Goal: Information Seeking & Learning: Learn about a topic

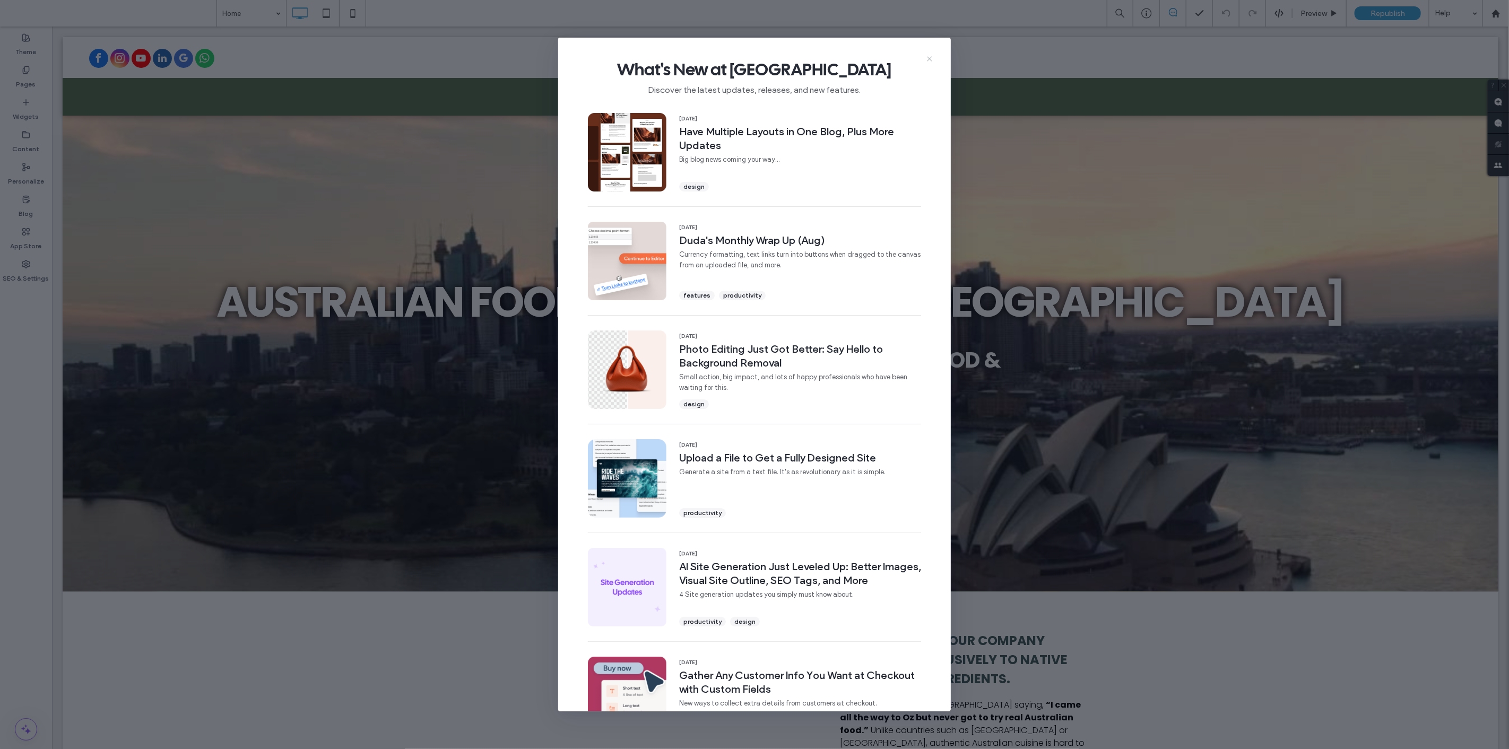
click at [933, 56] on icon at bounding box center [930, 59] width 8 height 8
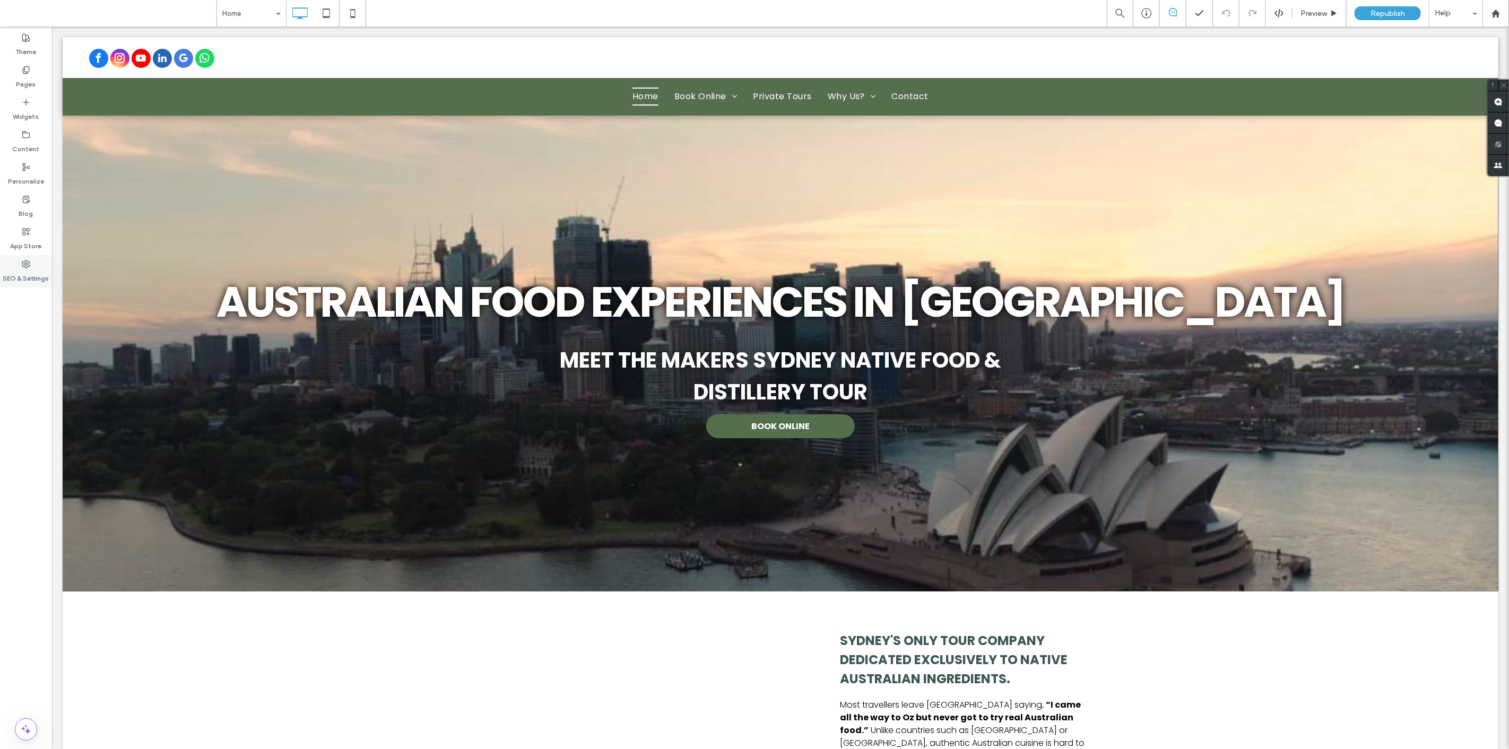
click at [13, 262] on div "SEO & Settings" at bounding box center [26, 271] width 52 height 32
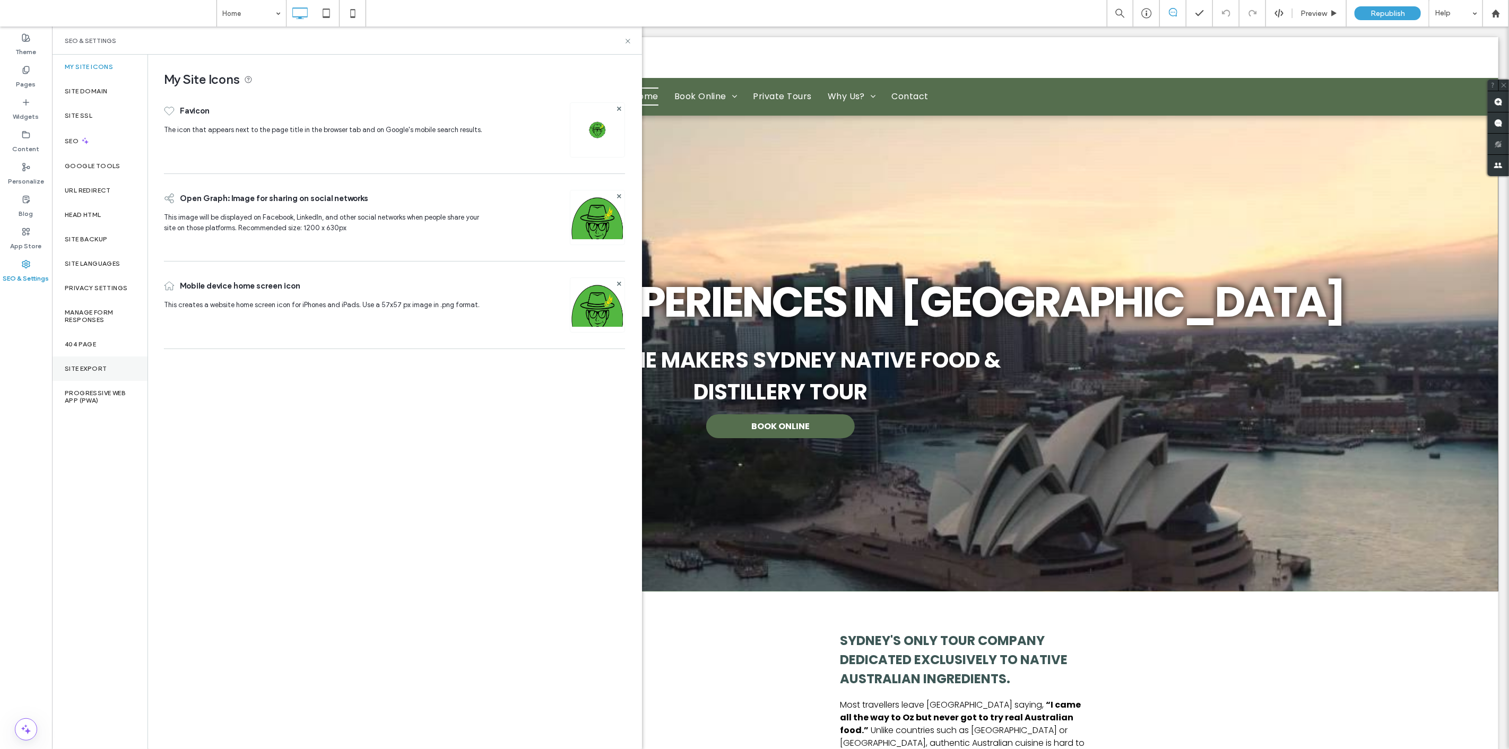
click at [90, 372] on label "Site Export" at bounding box center [86, 368] width 42 height 7
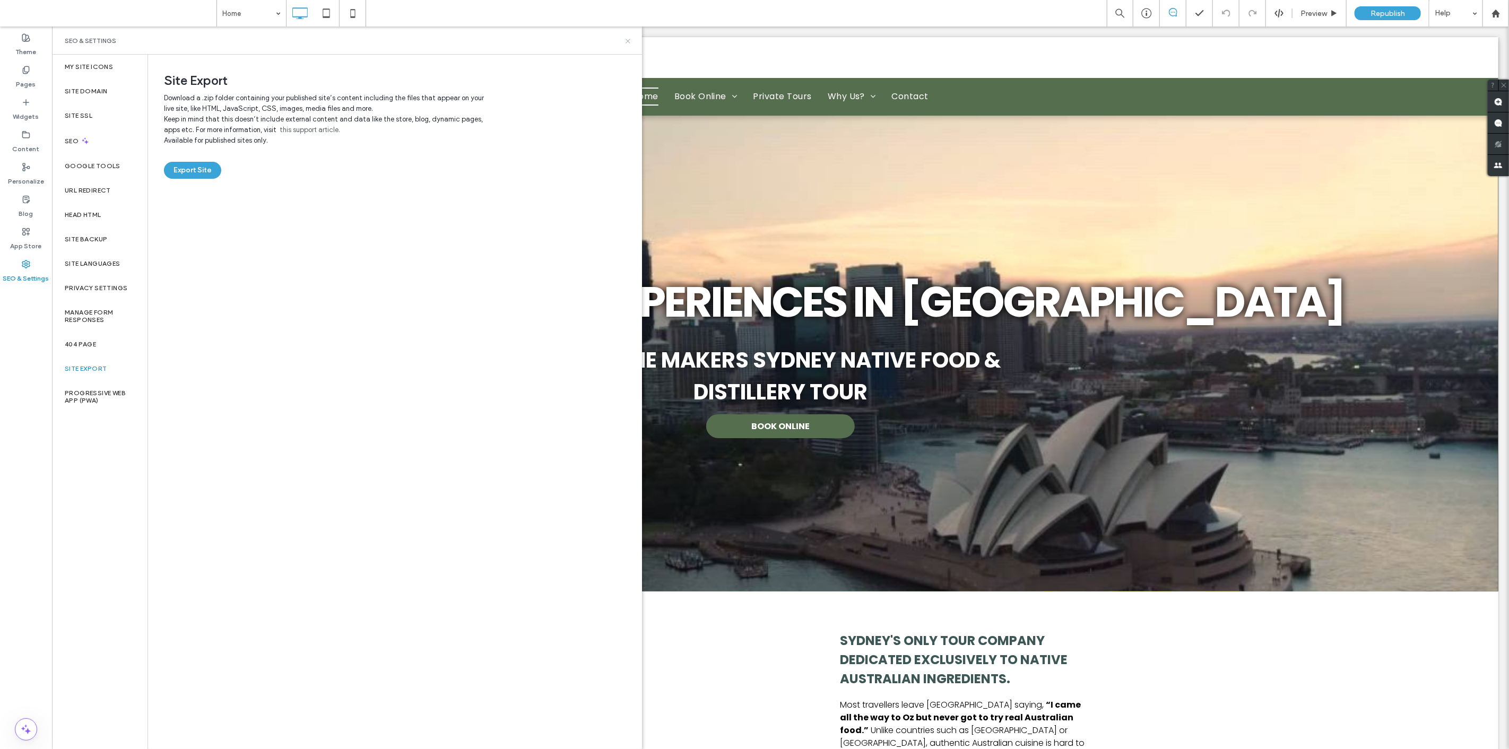
click at [631, 44] on icon at bounding box center [628, 41] width 8 height 8
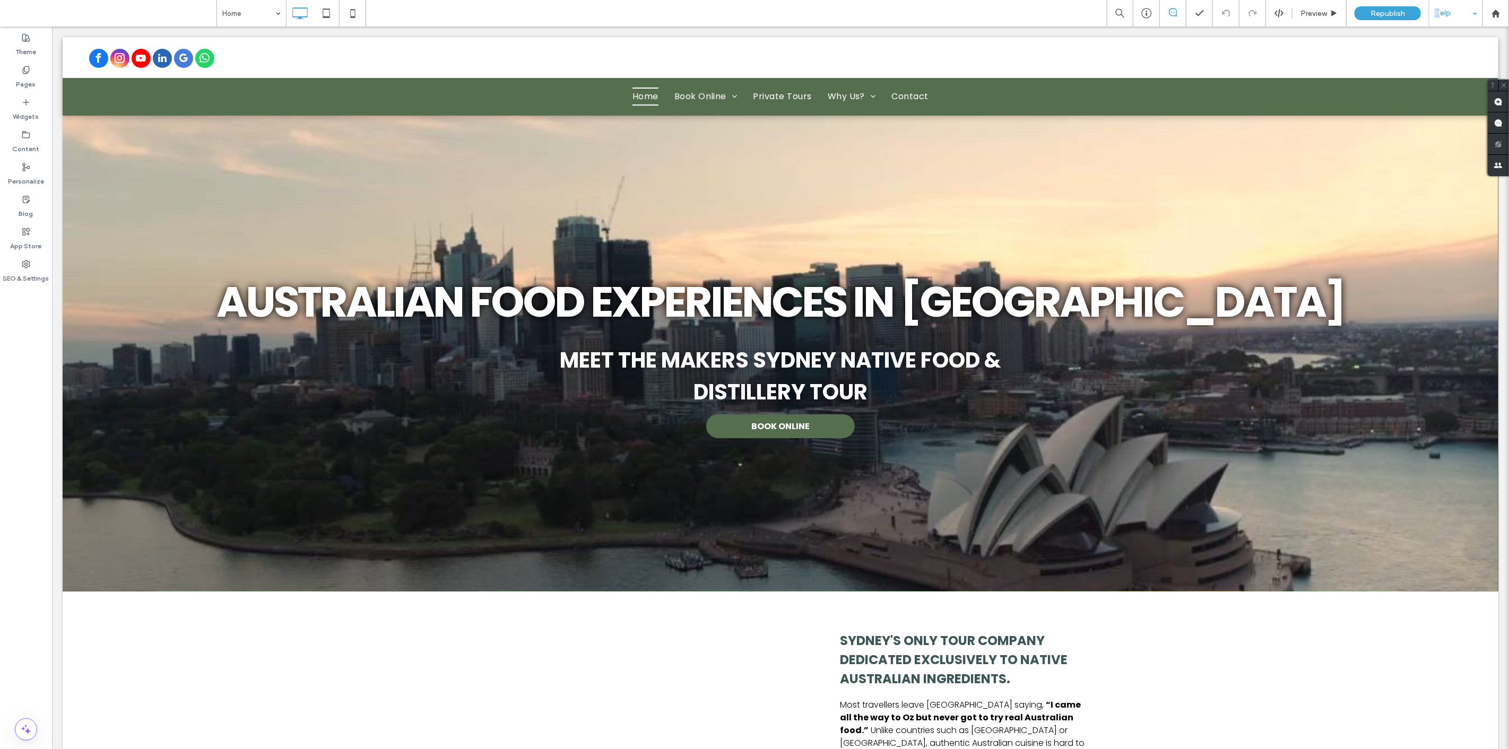
drag, startPoint x: 1418, startPoint y: 22, endPoint x: 1442, endPoint y: 16, distance: 24.6
click at [1442, 16] on div "Preview Republish Help" at bounding box center [1308, 13] width 402 height 27
click at [1444, 14] on div "Help" at bounding box center [1456, 13] width 53 height 27
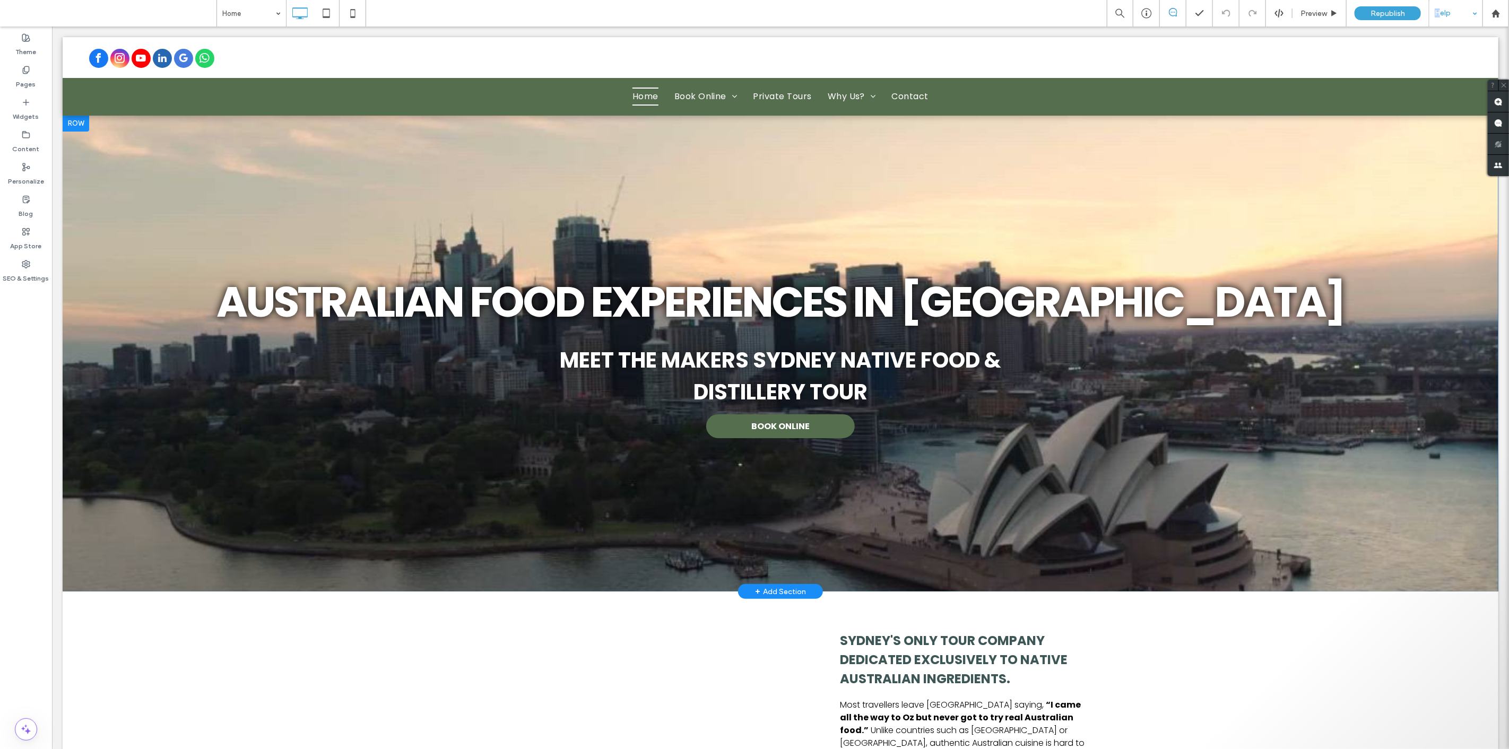
drag, startPoint x: 1466, startPoint y: 186, endPoint x: 1414, endPoint y: 160, distance: 58.4
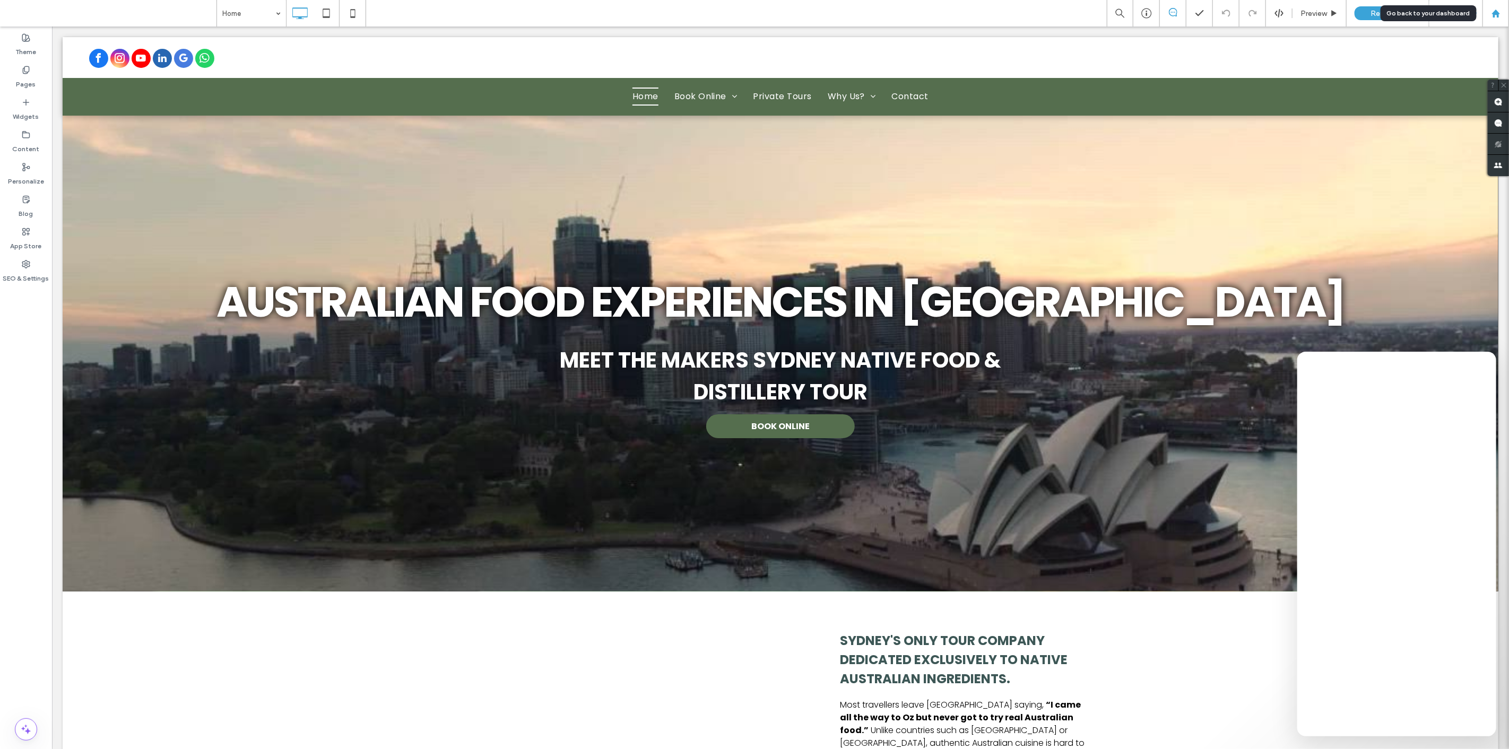
click at [1495, 9] on icon at bounding box center [1496, 13] width 9 height 9
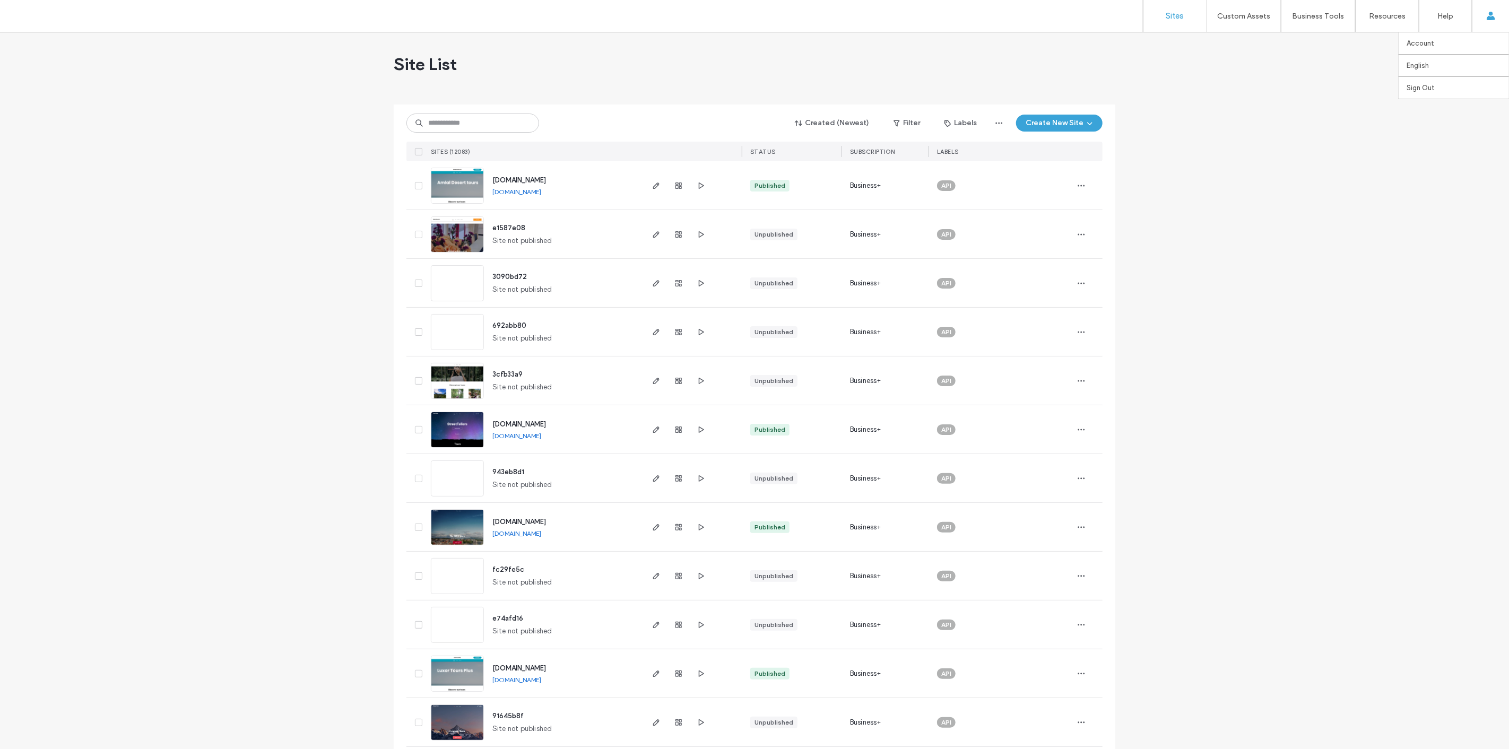
click at [1492, 15] on use at bounding box center [1491, 16] width 8 height 8
click at [674, 51] on div "Site List" at bounding box center [755, 64] width 722 height 64
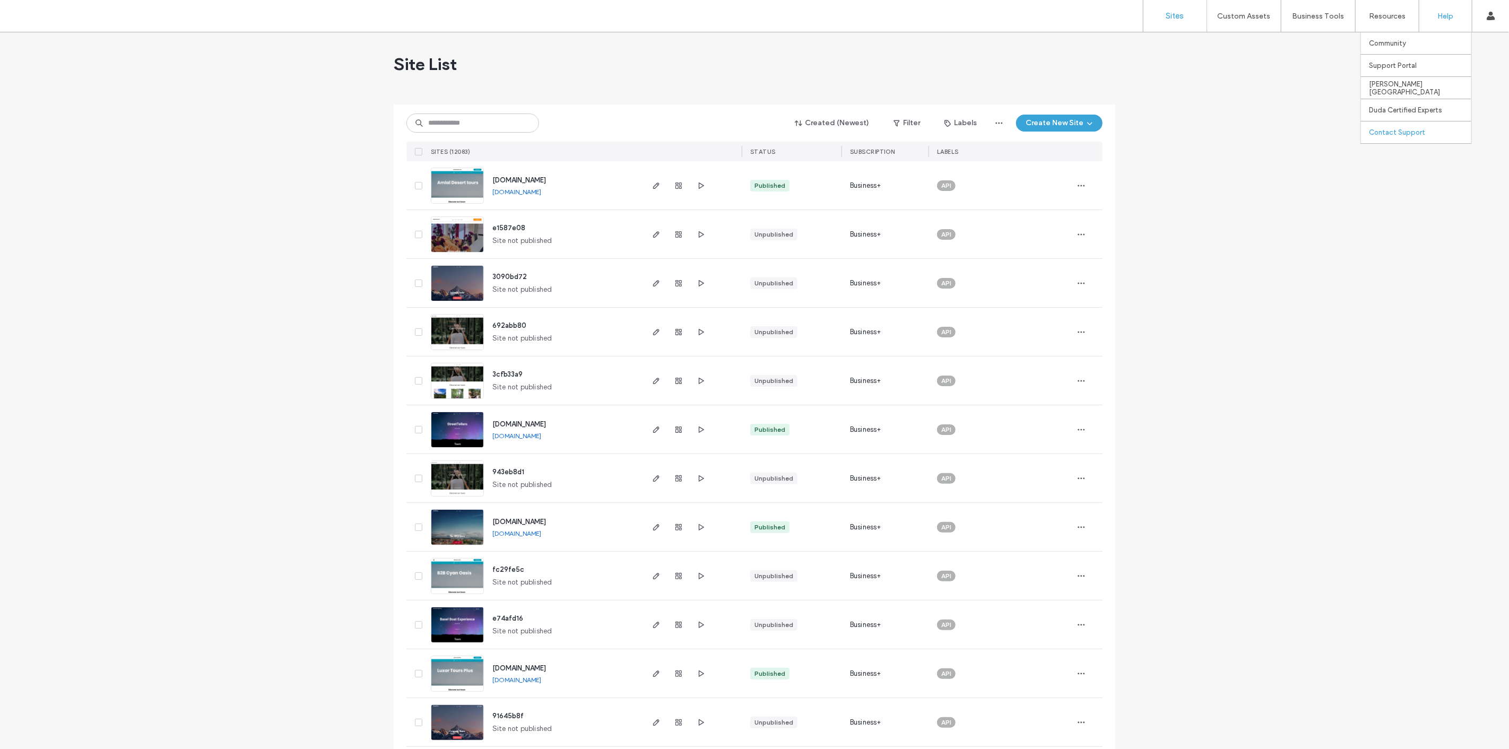
click at [1421, 125] on div "Contact Support" at bounding box center [1420, 133] width 102 height 22
click at [1436, 39] on link "Account" at bounding box center [1458, 43] width 102 height 22
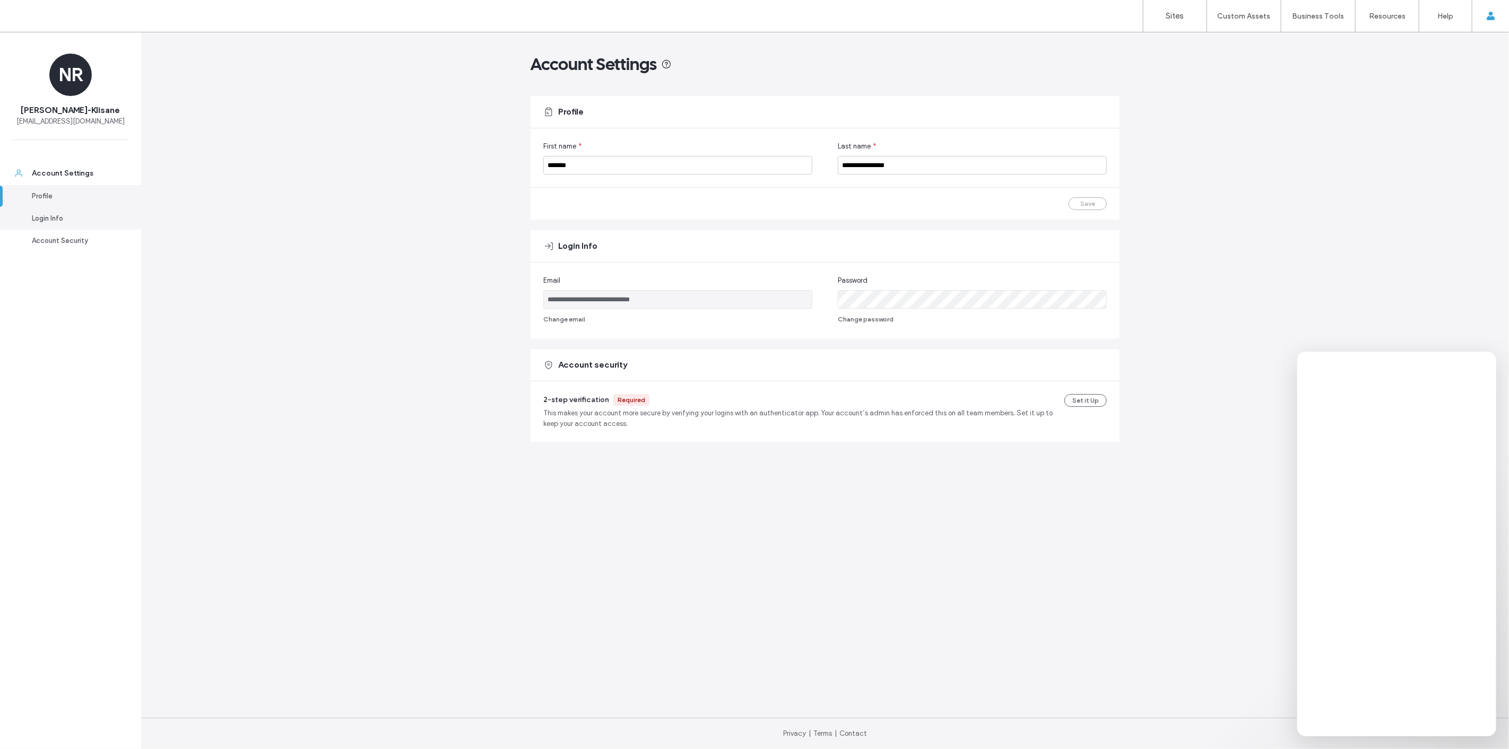
click at [46, 225] on link "Login Info" at bounding box center [70, 219] width 141 height 22
click at [48, 243] on div "Account Security" at bounding box center [75, 241] width 87 height 11
click at [55, 243] on div "Account Security" at bounding box center [75, 241] width 87 height 11
click at [1181, 14] on label "Sites" at bounding box center [1176, 16] width 18 height 10
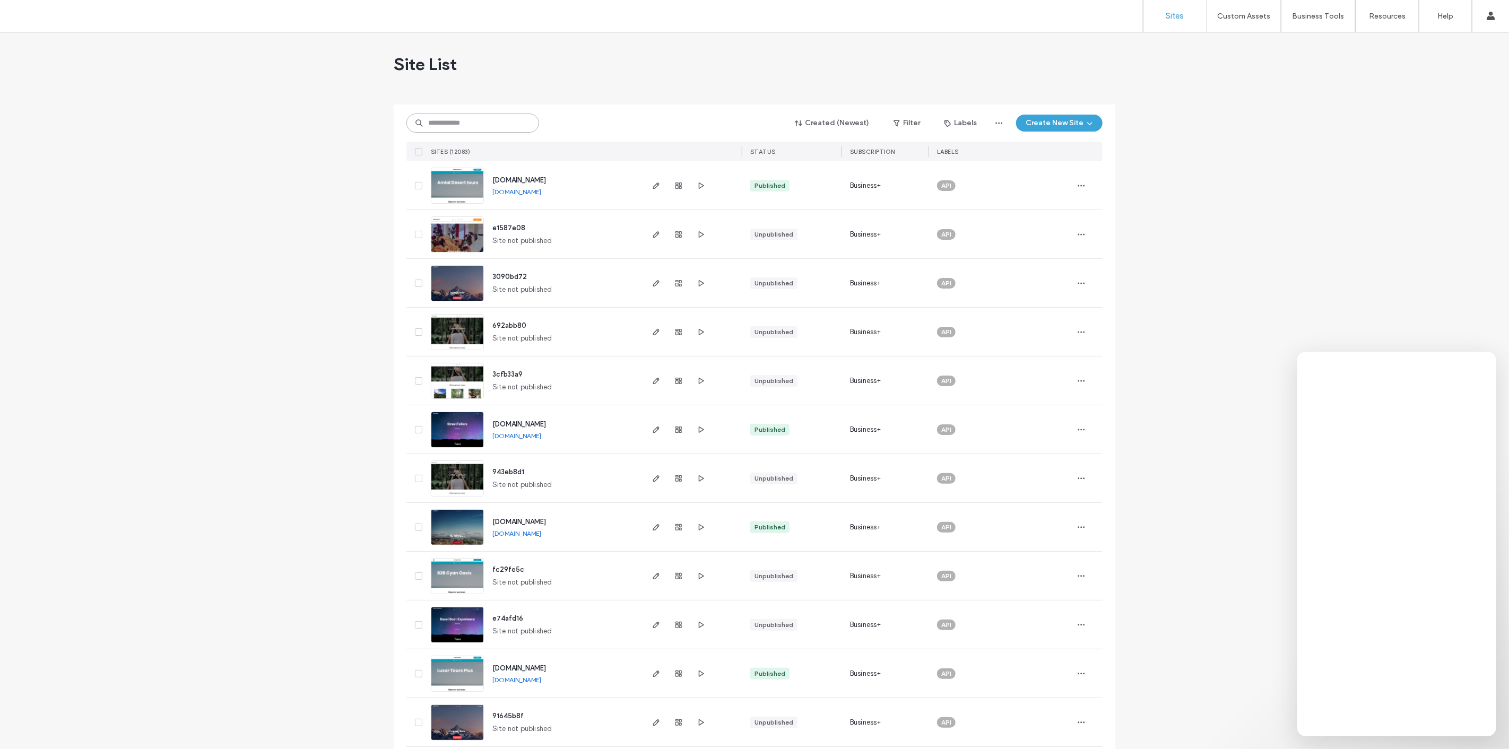
click at [432, 115] on input at bounding box center [473, 123] width 133 height 19
paste input "**********"
type input "**********"
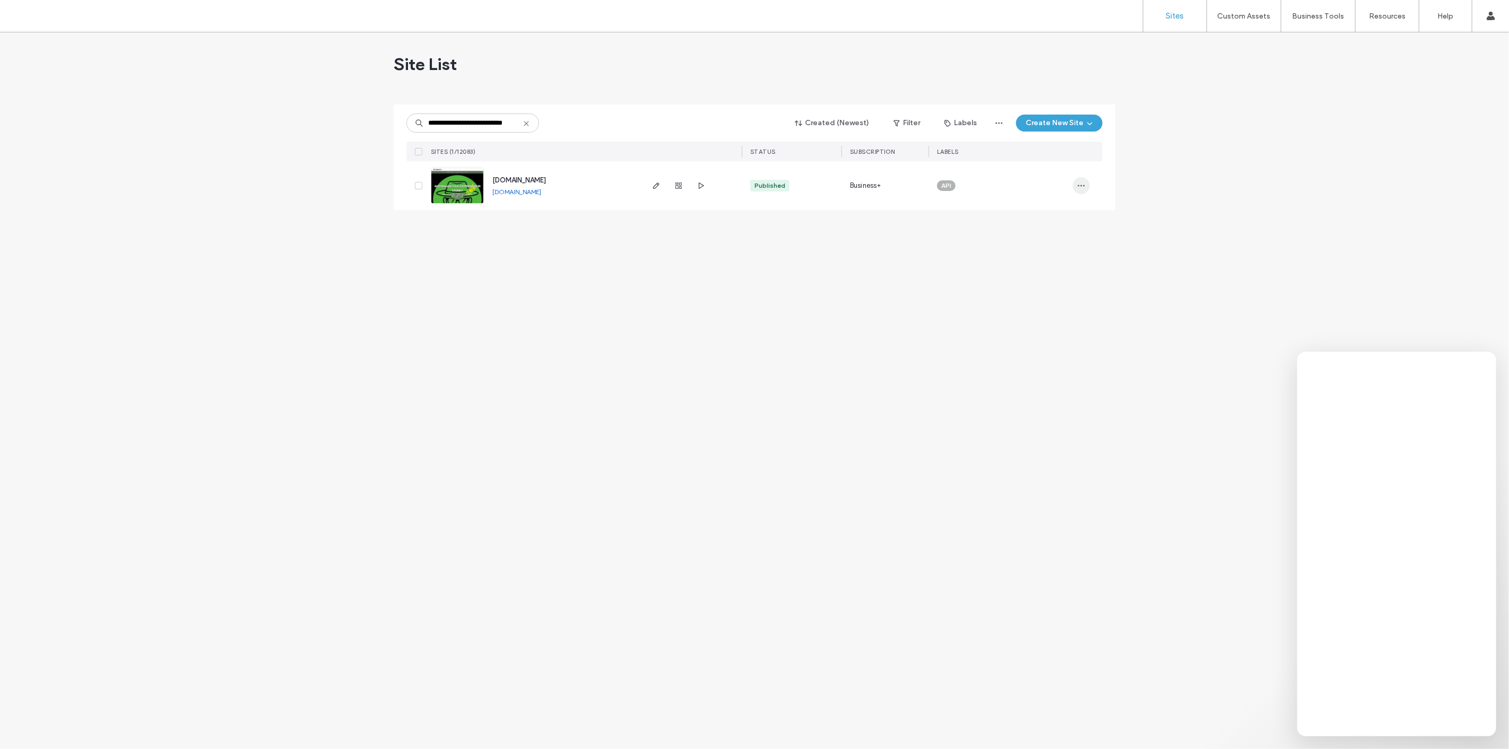
click at [1088, 186] on span "button" at bounding box center [1081, 185] width 17 height 17
click at [705, 314] on div "**********" at bounding box center [754, 390] width 1509 height 717
click at [1367, 736] on iframe at bounding box center [1397, 544] width 199 height 385
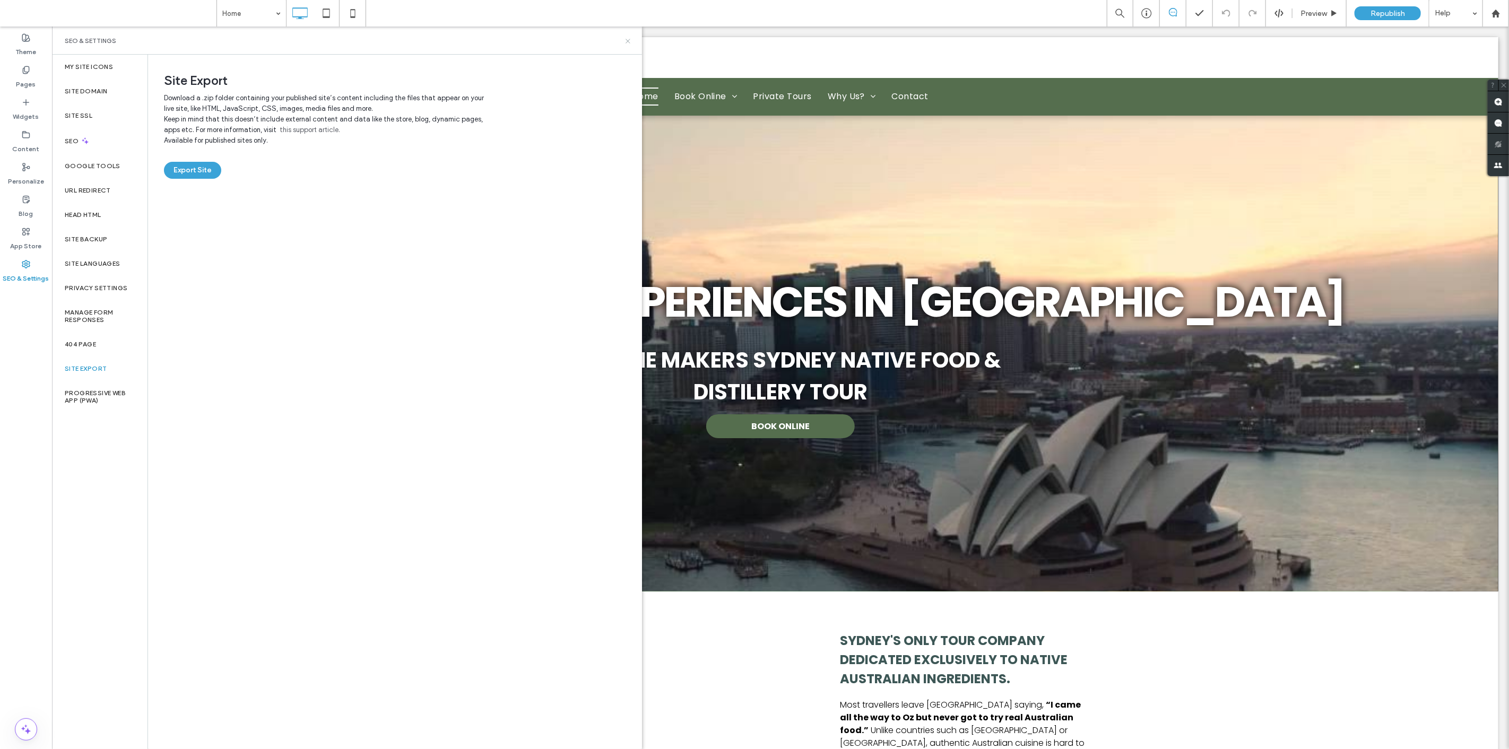
click at [625, 39] on icon at bounding box center [628, 41] width 8 height 8
